Goal: Information Seeking & Learning: Learn about a topic

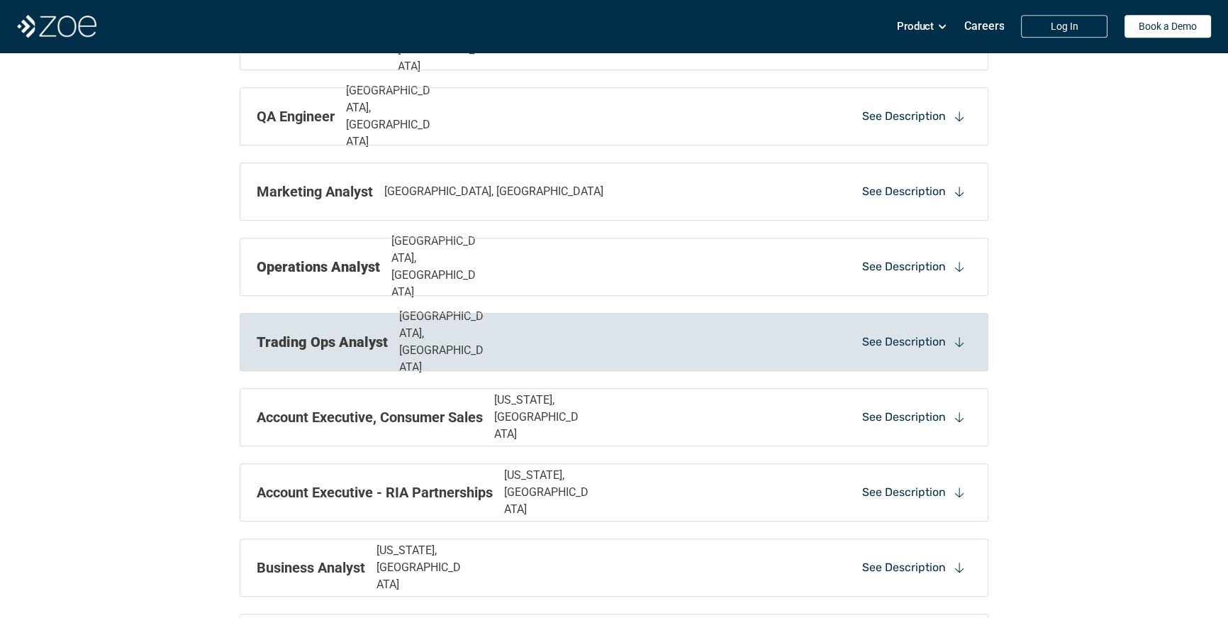
scroll to position [1245, 0]
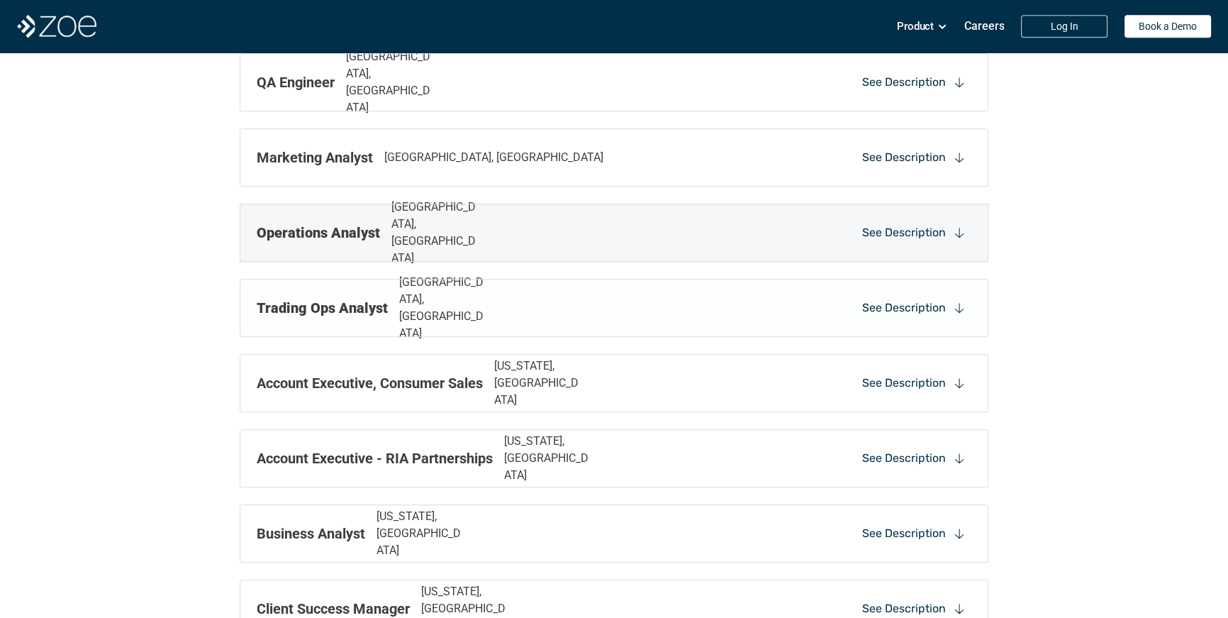
click at [533, 183] on div "Marketing Analyst [GEOGRAPHIC_DATA], [GEOGRAPHIC_DATA] See Description" at bounding box center [614, 157] width 749 height 58
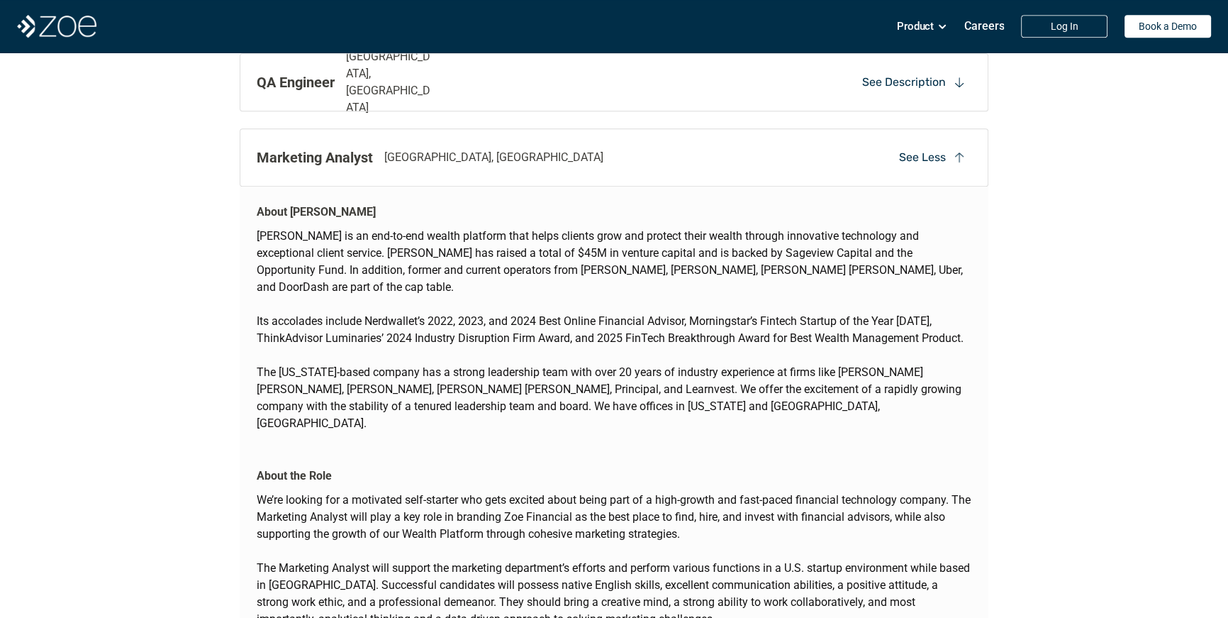
scroll to position [1308, 0]
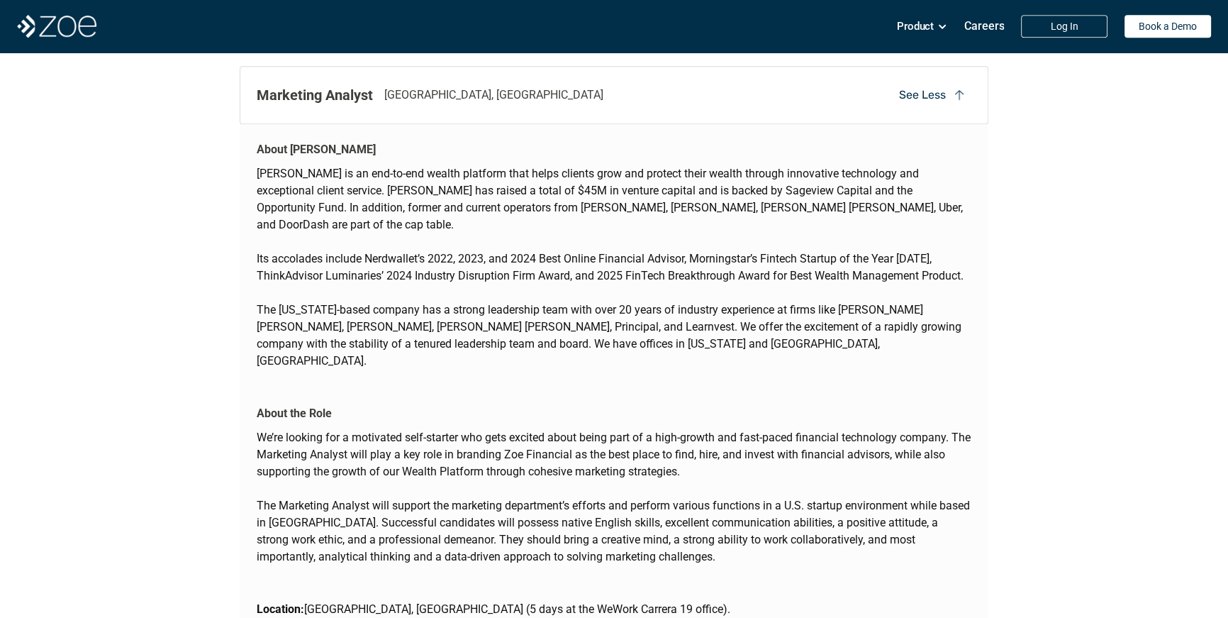
drag, startPoint x: 259, startPoint y: 147, endPoint x: 411, endPoint y: 603, distance: 480.5
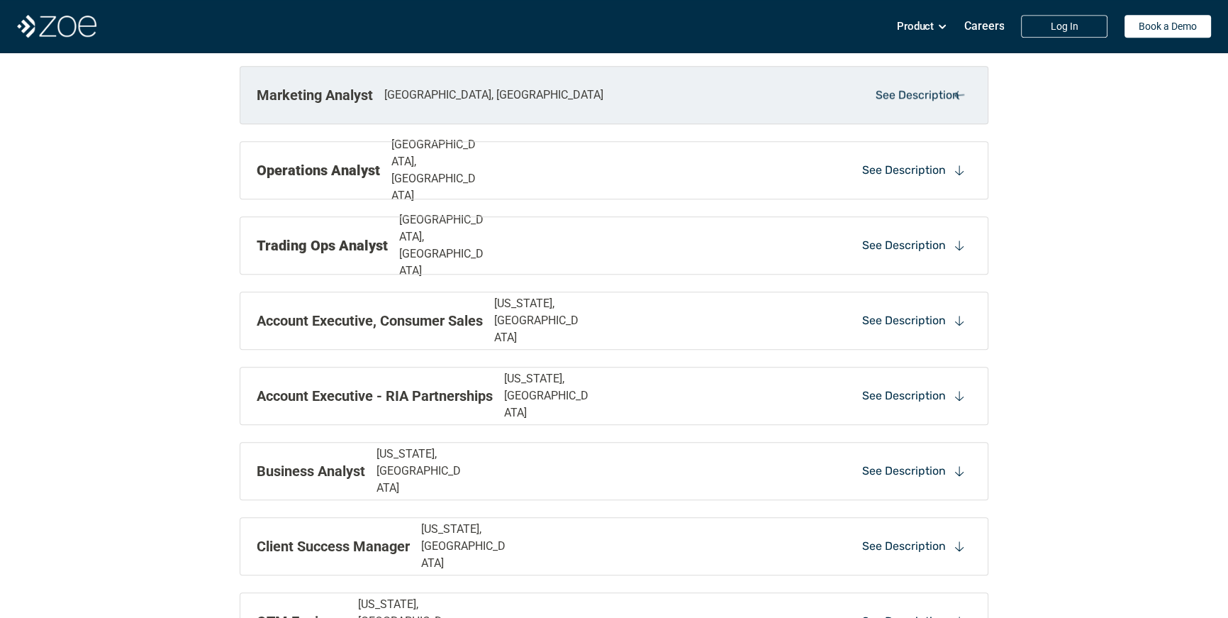
click at [411, 530] on div "Client Success Manager [US_STATE], [GEOGRAPHIC_DATA] See Description" at bounding box center [614, 546] width 749 height 58
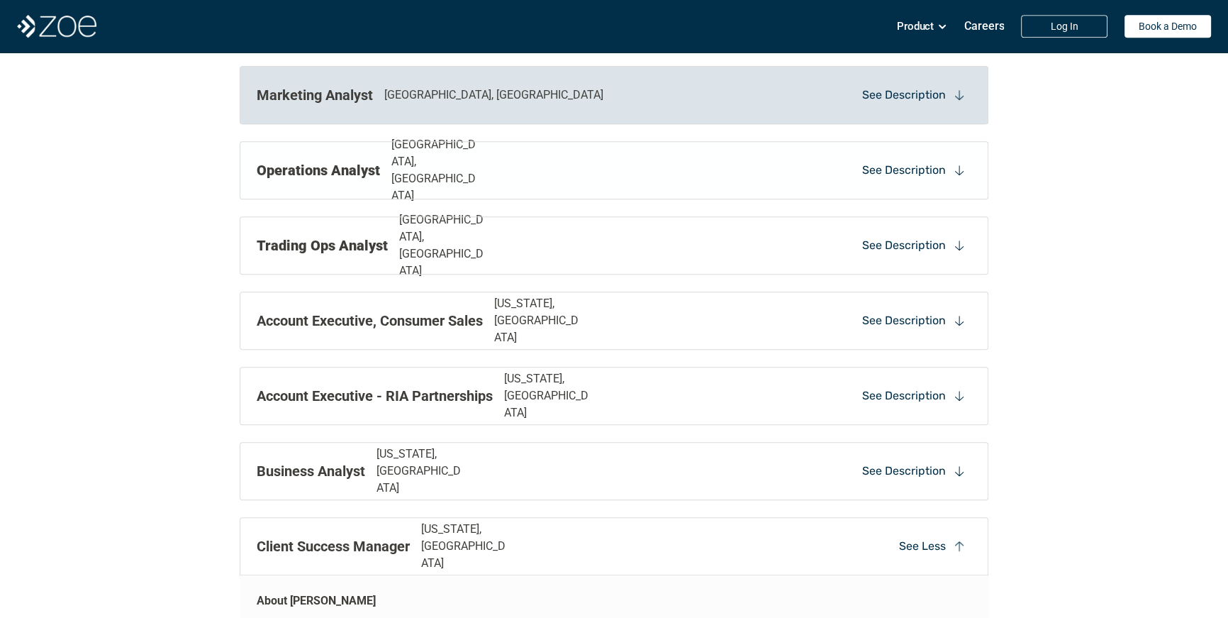
click at [406, 122] on div "Marketing Analyst [GEOGRAPHIC_DATA], [GEOGRAPHIC_DATA] See Description" at bounding box center [614, 95] width 749 height 58
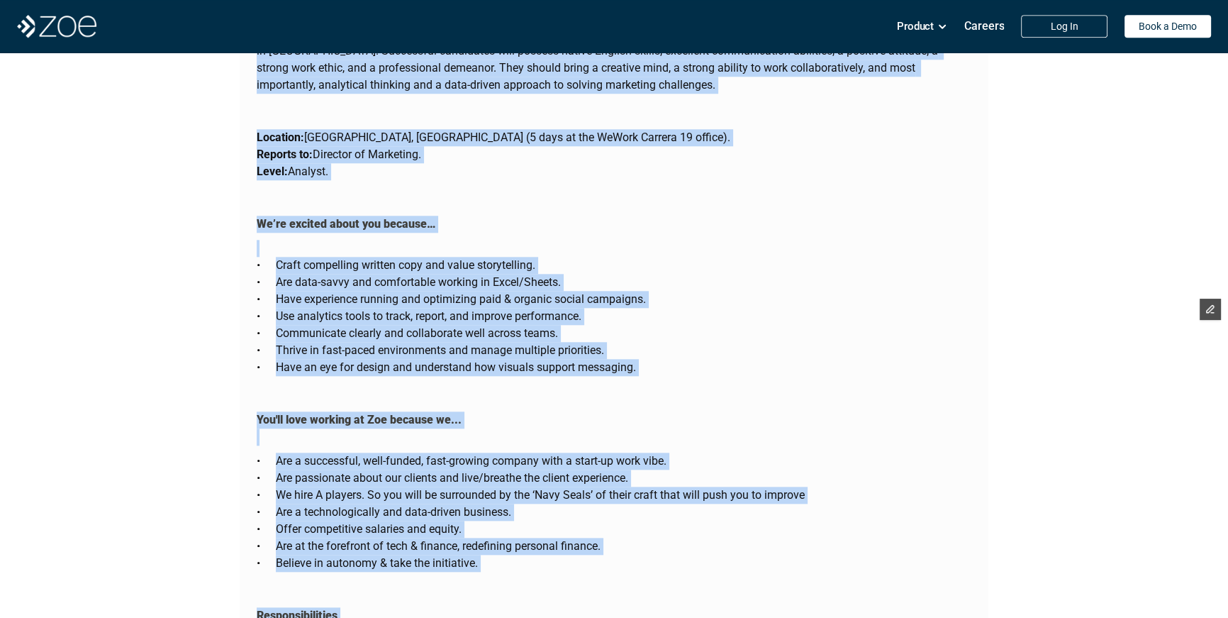
scroll to position [1680, 0]
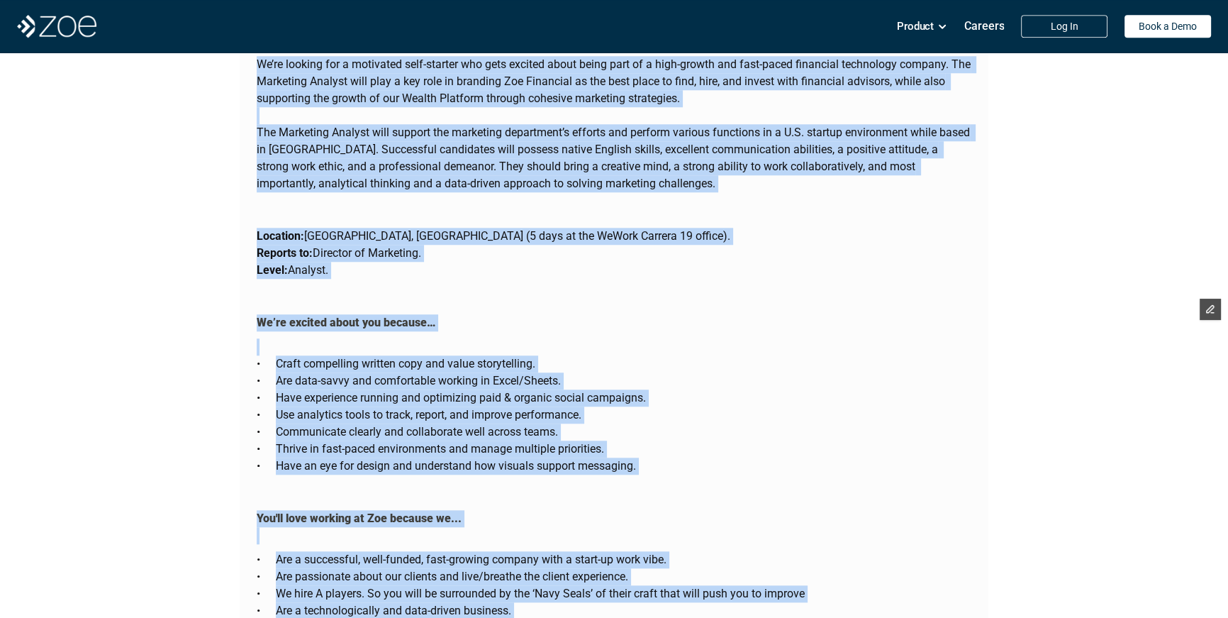
drag, startPoint x: 389, startPoint y: 219, endPoint x: 282, endPoint y: 21, distance: 225.6
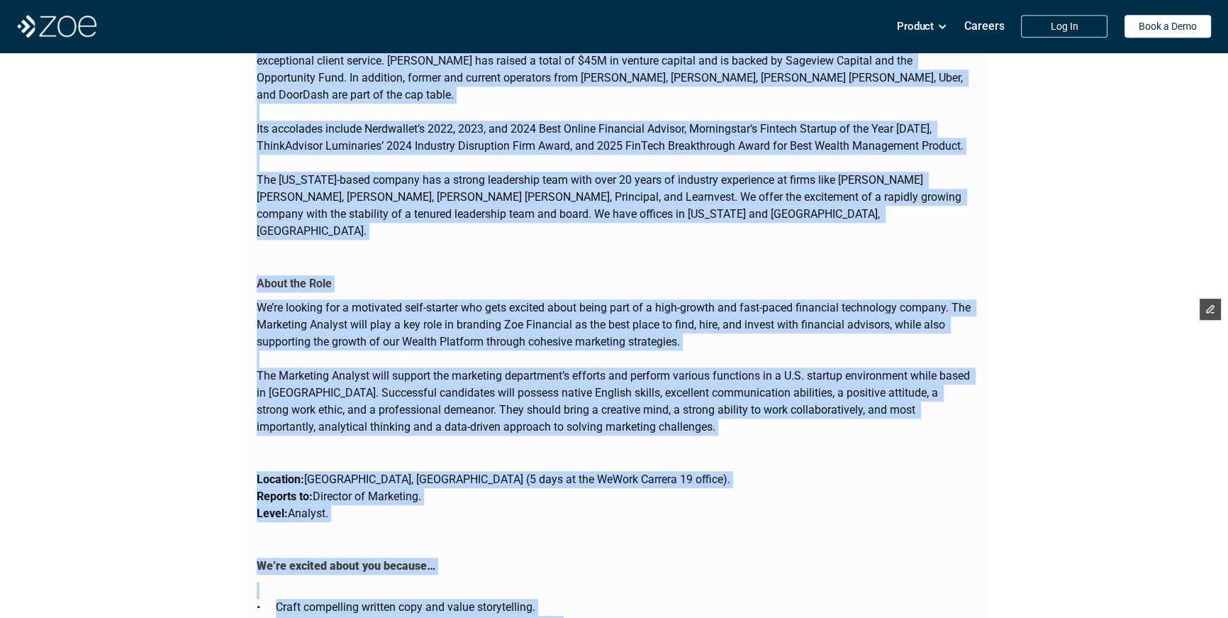
scroll to position [1498, 0]
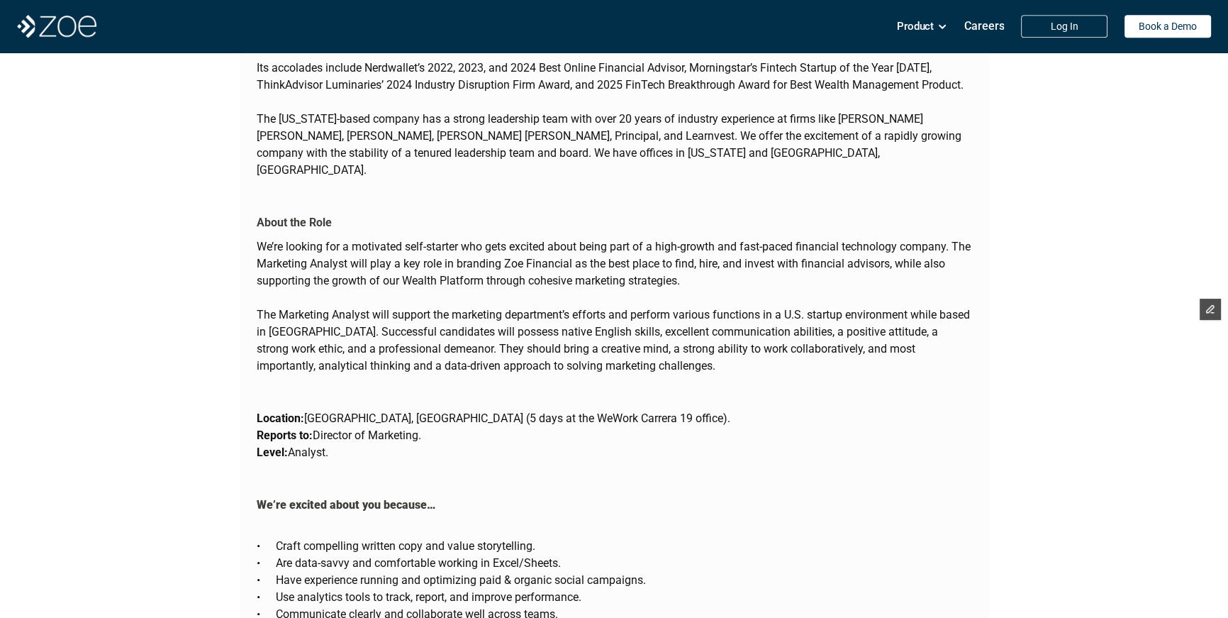
click at [307, 306] on p "The Marketing Analyst will support the marketing department’s efforts and perfo…" at bounding box center [614, 340] width 715 height 68
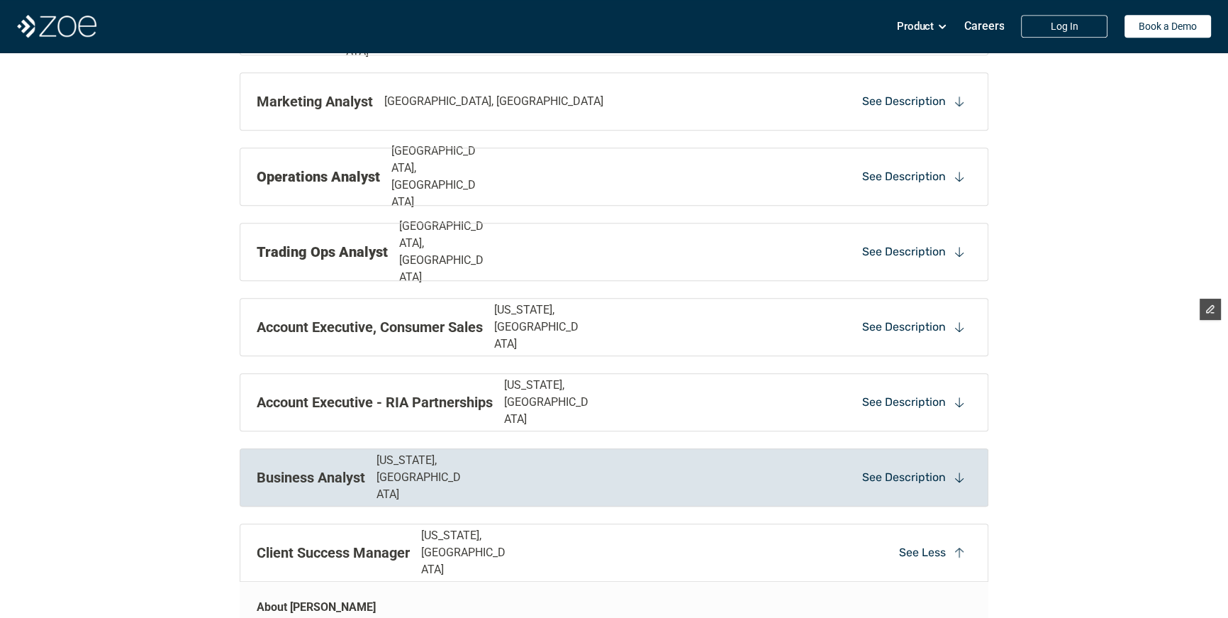
scroll to position [1152, 0]
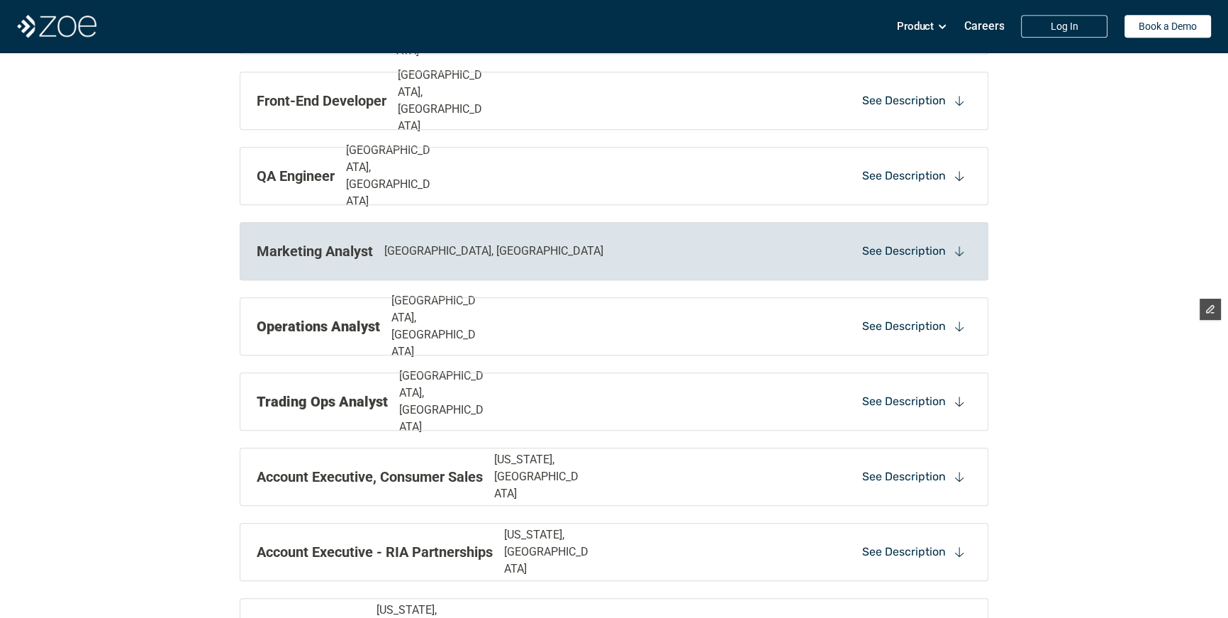
click at [324, 265] on div "Marketing Analyst [GEOGRAPHIC_DATA], [GEOGRAPHIC_DATA] See Description" at bounding box center [614, 251] width 749 height 58
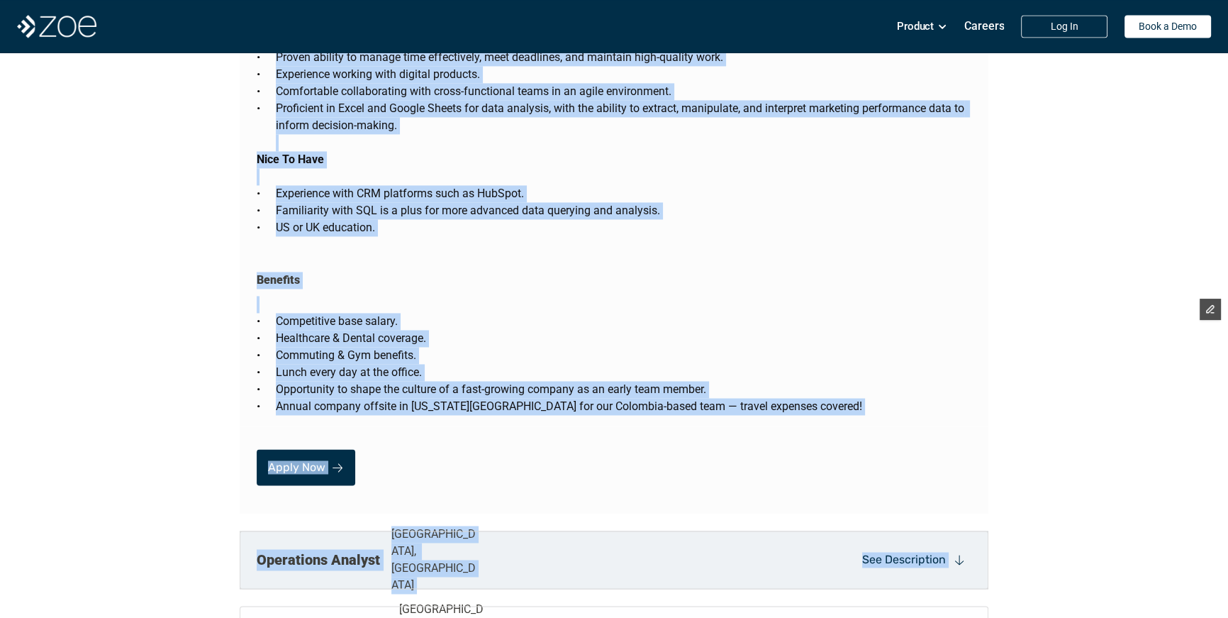
scroll to position [2742, 0]
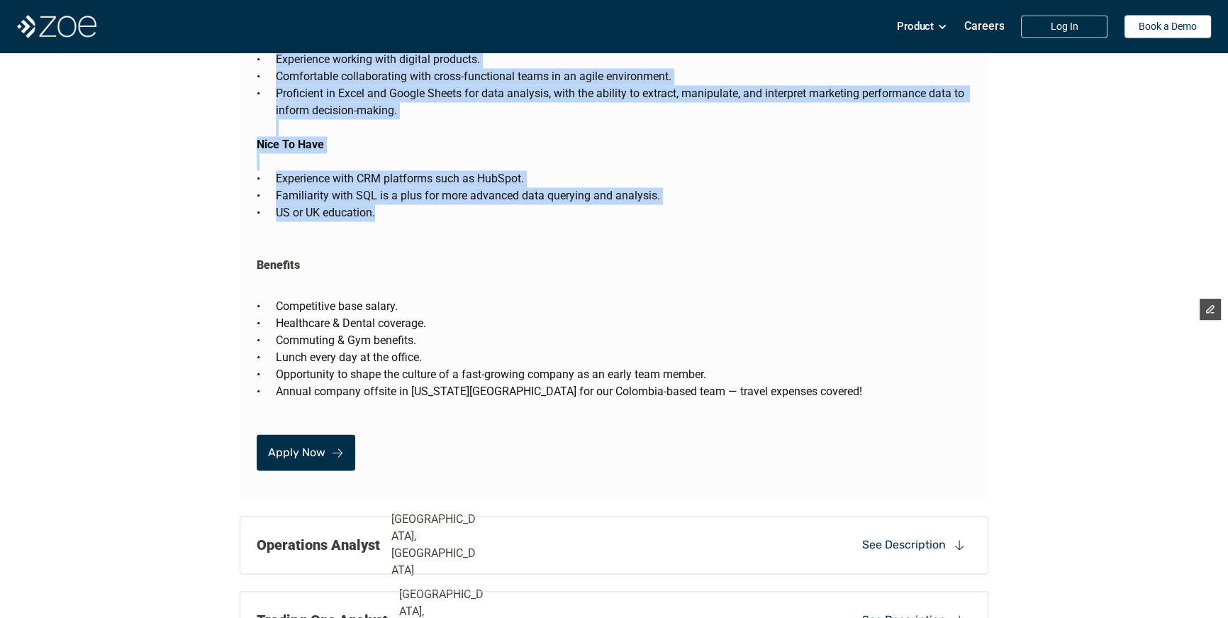
drag, startPoint x: 256, startPoint y: 160, endPoint x: 396, endPoint y: 188, distance: 143.1
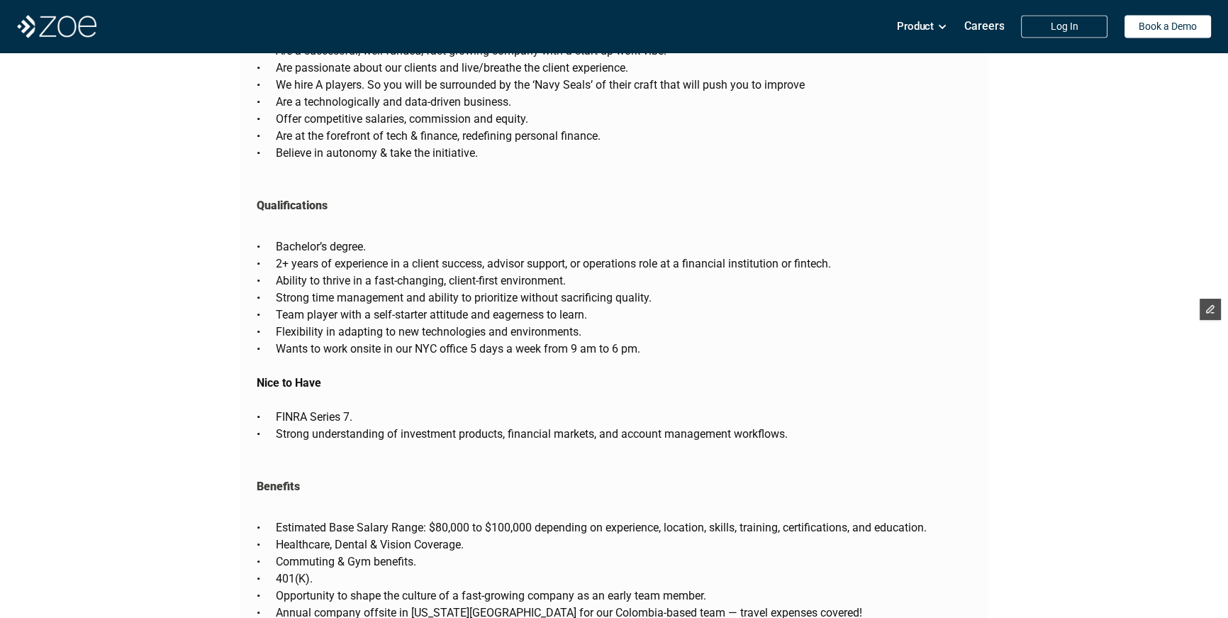
copy div "Lorem ips Dolo Si’am consect adi e seddoeius temp-incidid utl etdo magnaal enim…"
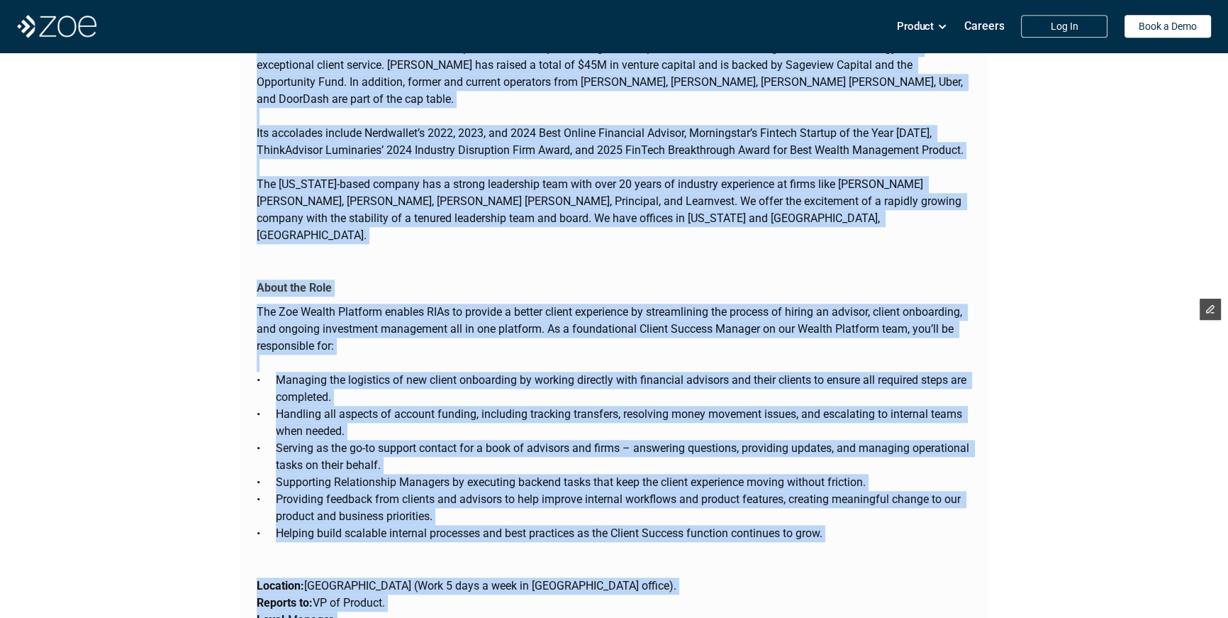
scroll to position [1716, 0]
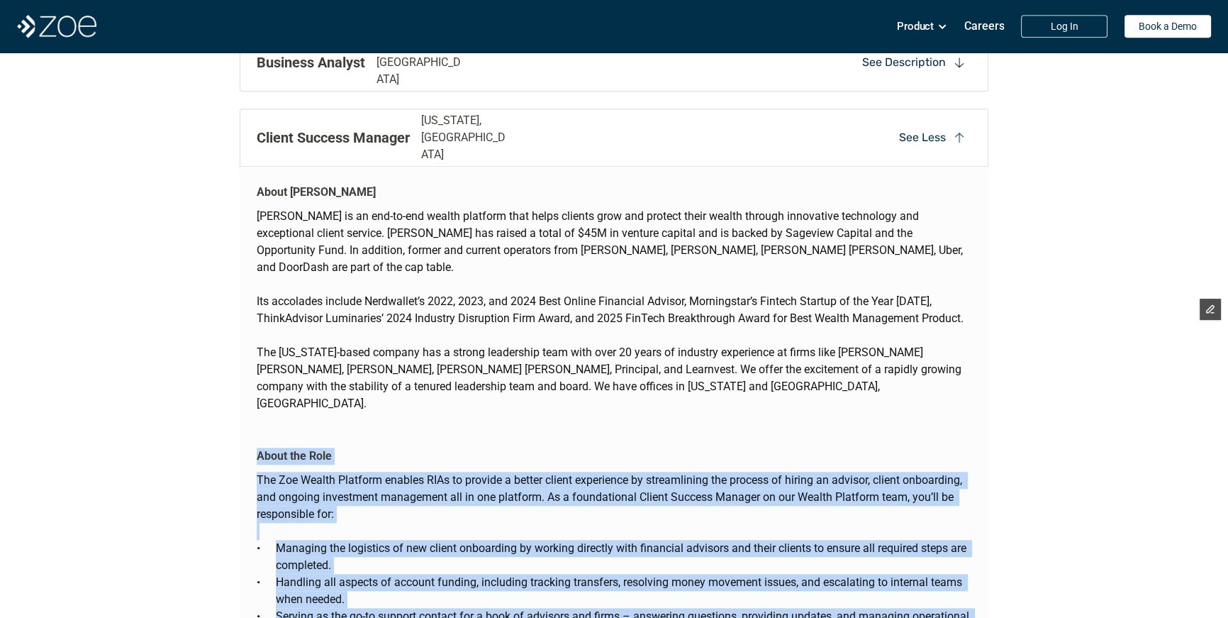
drag, startPoint x: 801, startPoint y: 208, endPoint x: 255, endPoint y: 426, distance: 588.7
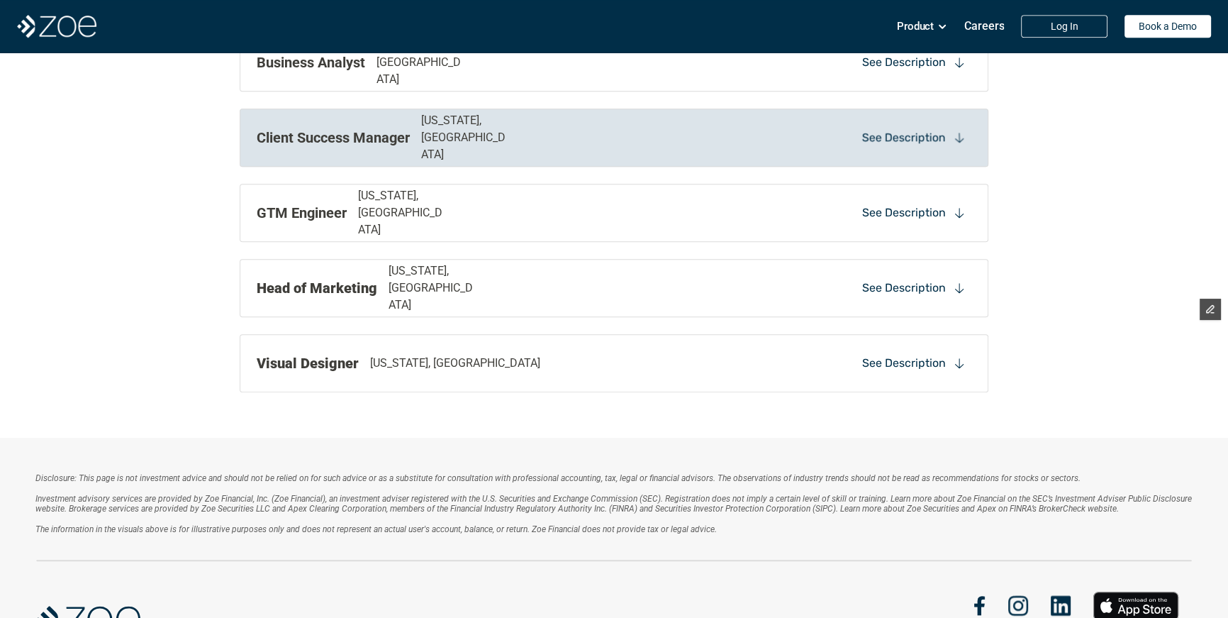
copy div "Lorem ips Dolo Sit Ame Consec Adipisci elitsed DOEi te incidid u labore etdolo …"
